Goal: Navigation & Orientation: Find specific page/section

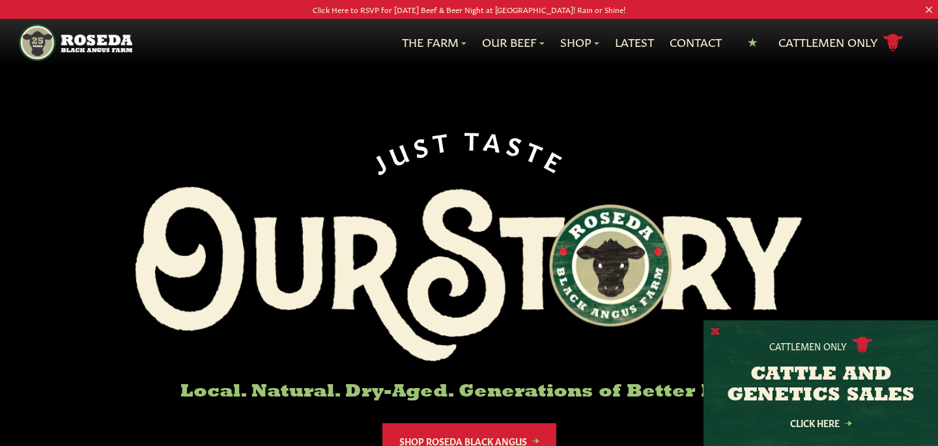
click at [716, 336] on button "X" at bounding box center [715, 333] width 9 height 14
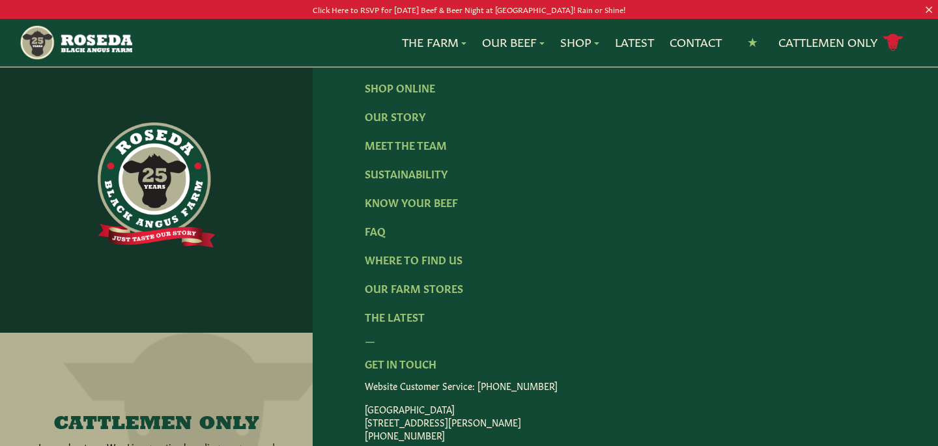
scroll to position [2135, 0]
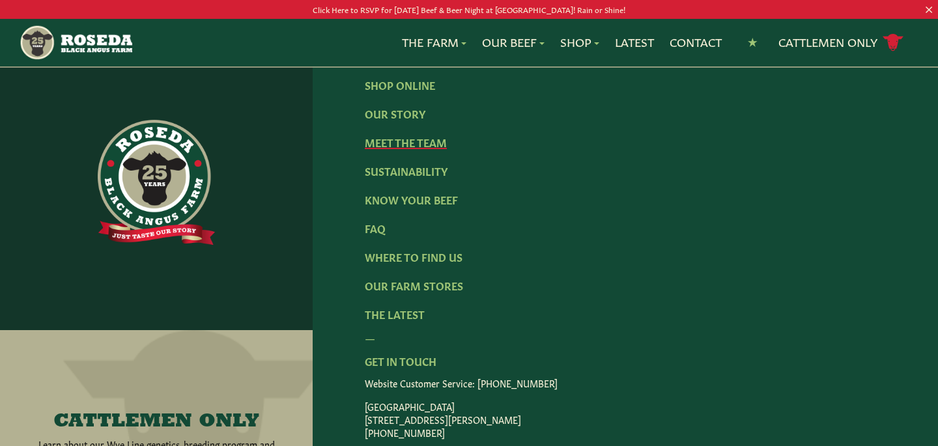
click at [423, 135] on link "Meet The Team" at bounding box center [406, 142] width 82 height 14
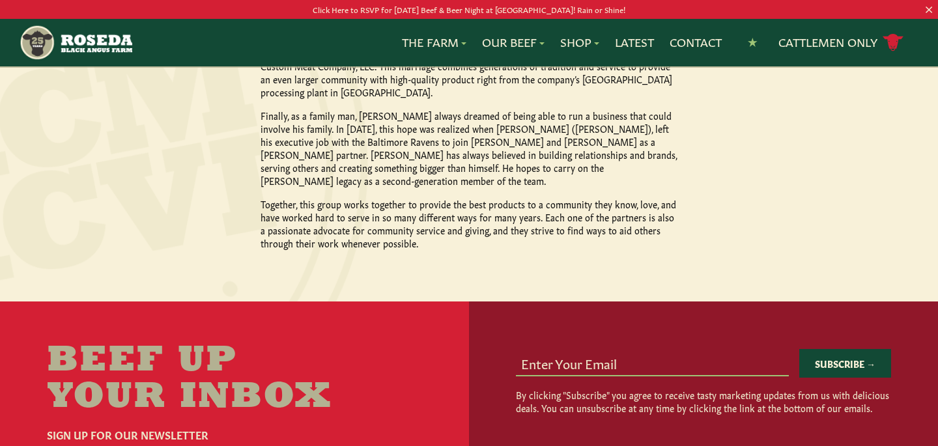
scroll to position [1461, 0]
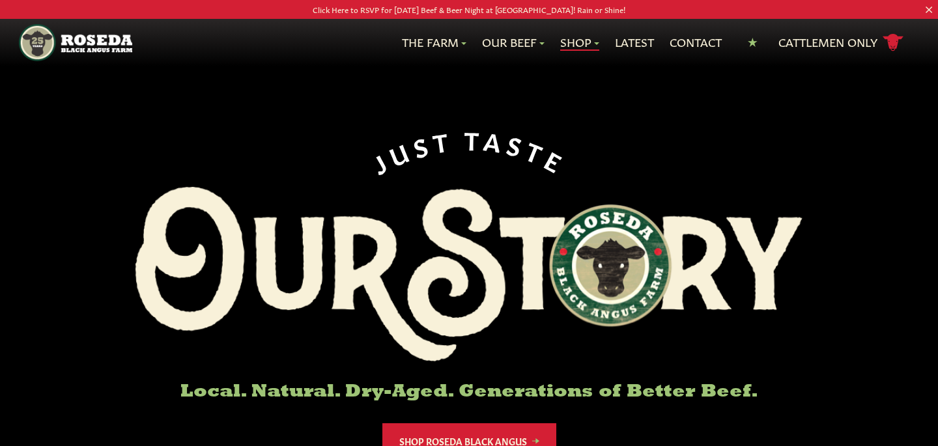
click at [572, 35] on link "Shop" at bounding box center [579, 42] width 39 height 17
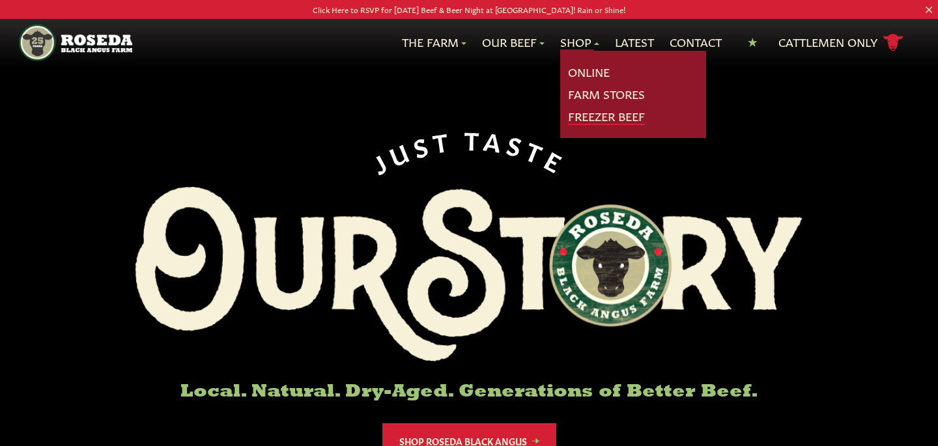
click at [602, 115] on link "Freezer Beef" at bounding box center [606, 116] width 77 height 17
click at [579, 44] on link "Shop" at bounding box center [579, 42] width 39 height 17
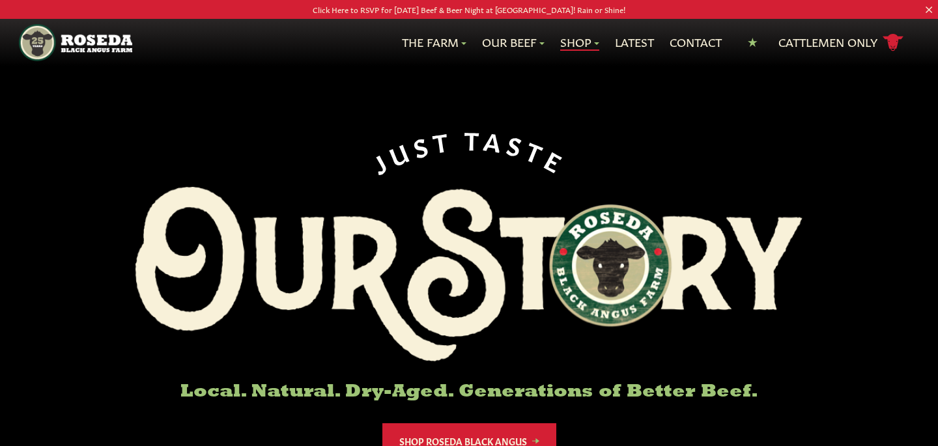
click at [573, 47] on link "Shop" at bounding box center [579, 42] width 39 height 17
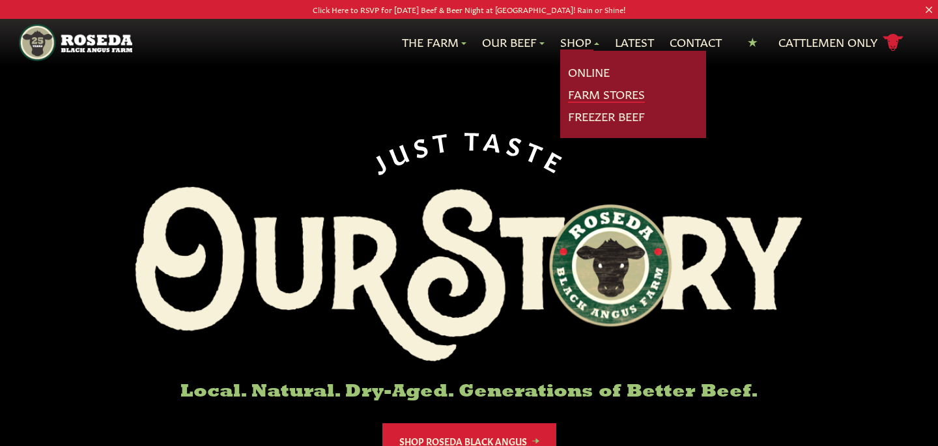
click at [591, 91] on link "Farm Stores" at bounding box center [606, 94] width 77 height 17
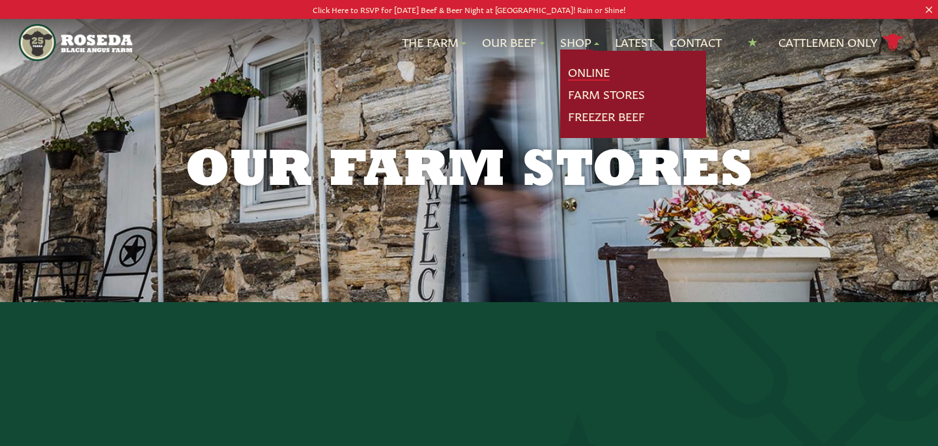
click at [586, 73] on link "Online" at bounding box center [589, 72] width 42 height 17
